Goal: Check status

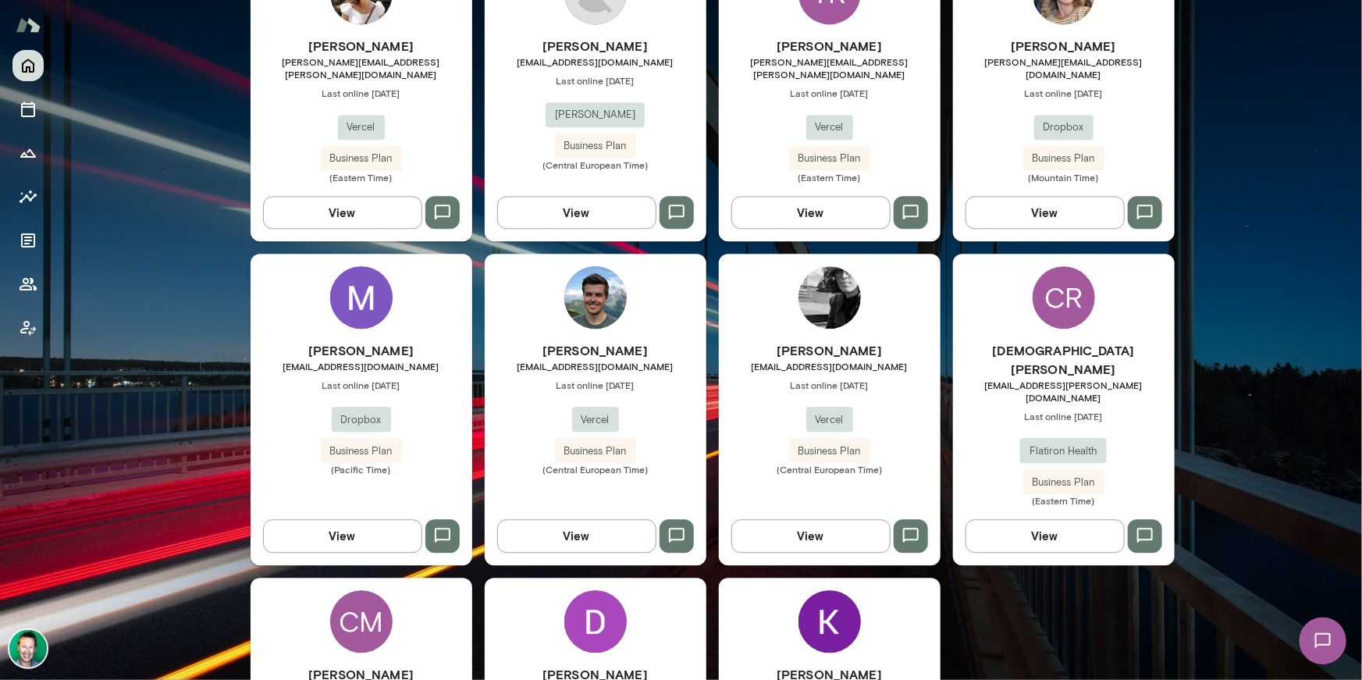
scroll to position [1766, 0]
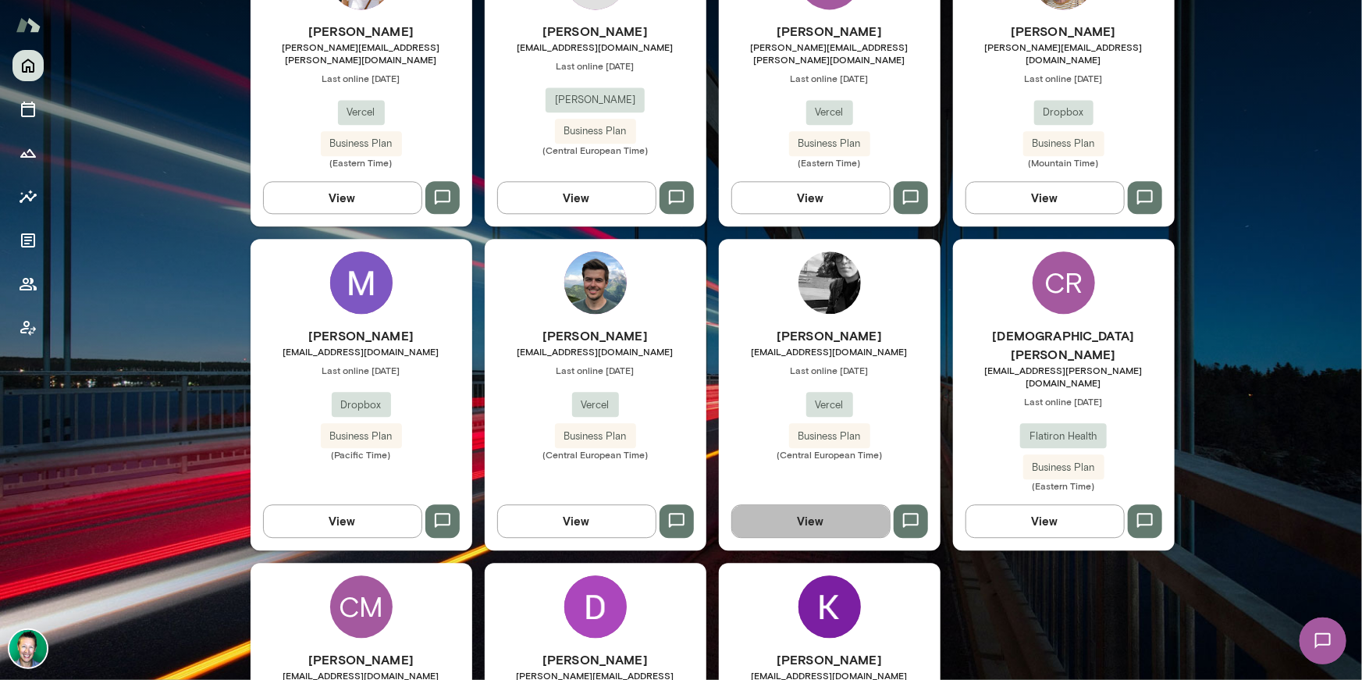
click at [774, 504] on button "View" at bounding box center [811, 520] width 159 height 33
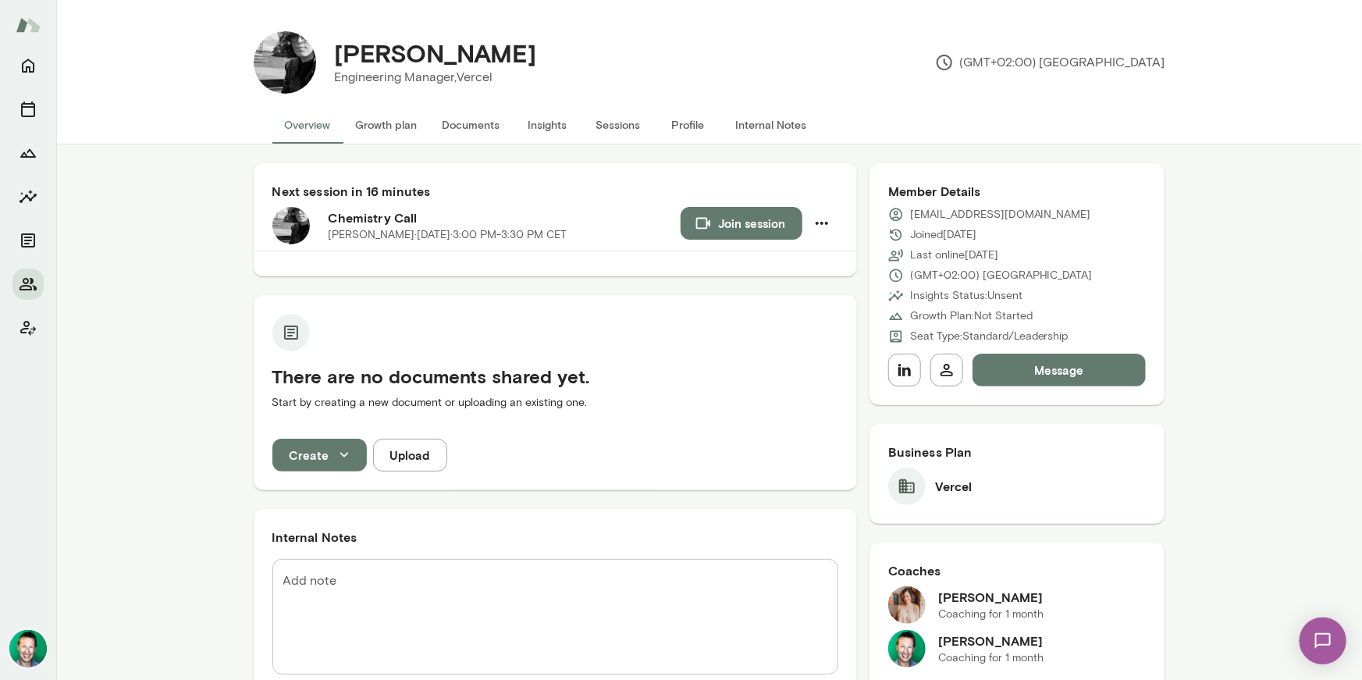
click at [458, 126] on button "Documents" at bounding box center [471, 124] width 83 height 37
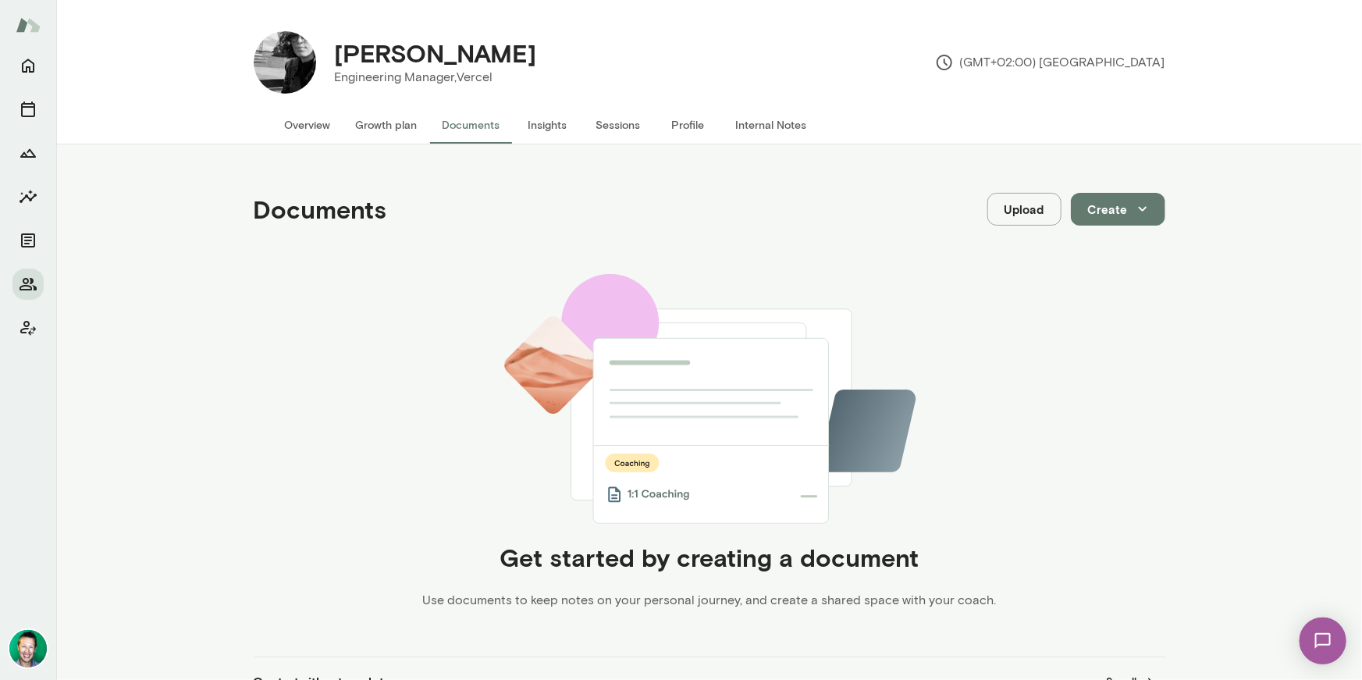
click at [358, 118] on button "Growth plan" at bounding box center [387, 124] width 87 height 37
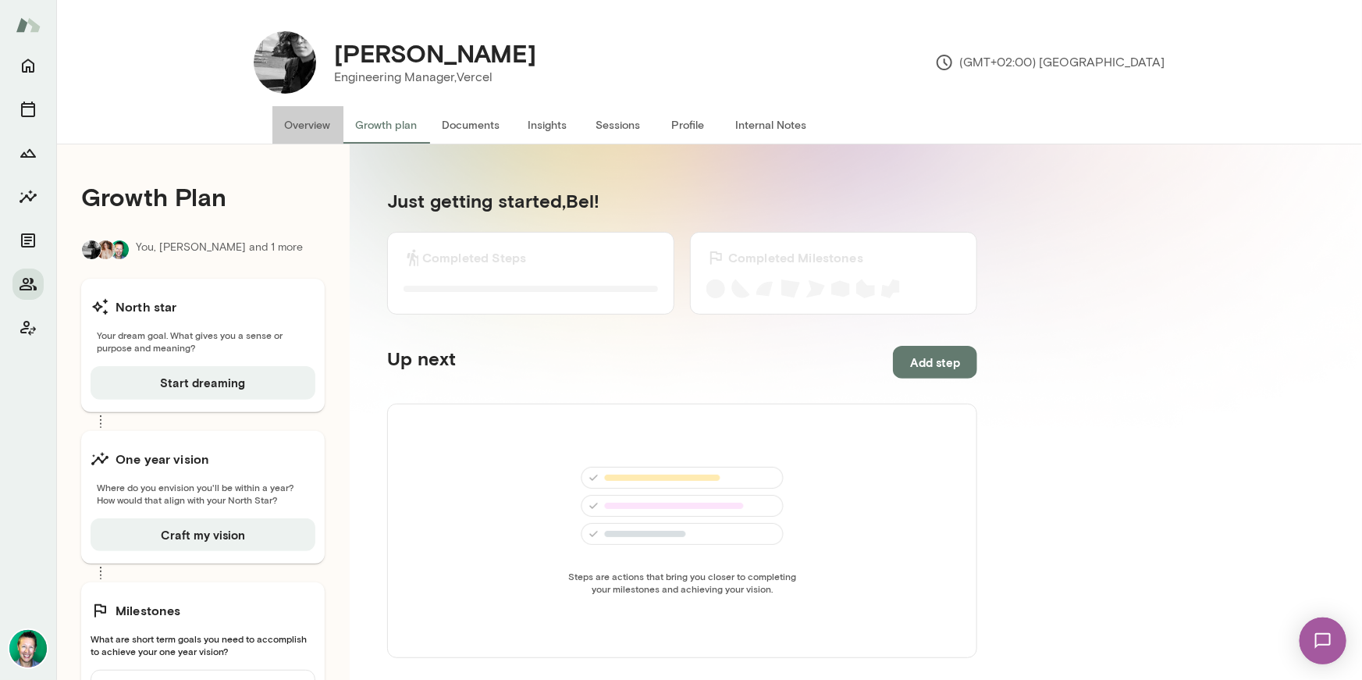
click at [298, 127] on button "Overview" at bounding box center [307, 124] width 71 height 37
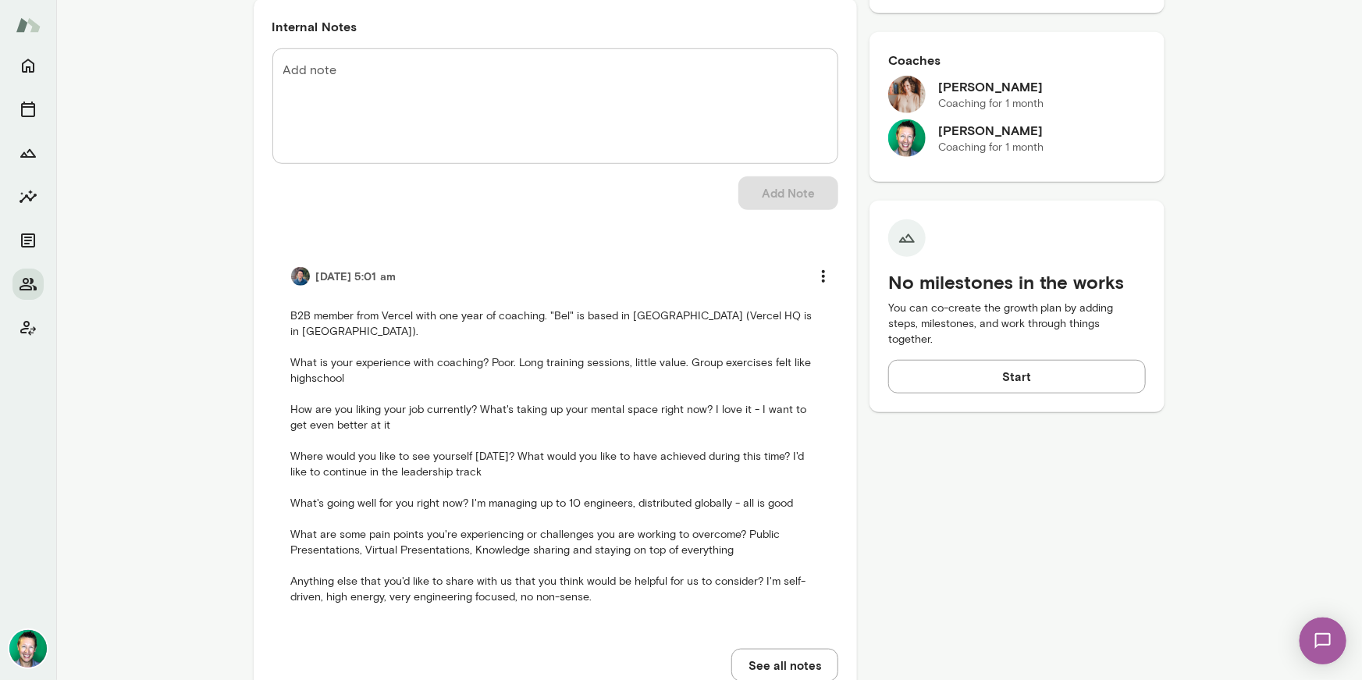
scroll to position [552, 0]
